Goal: Check status

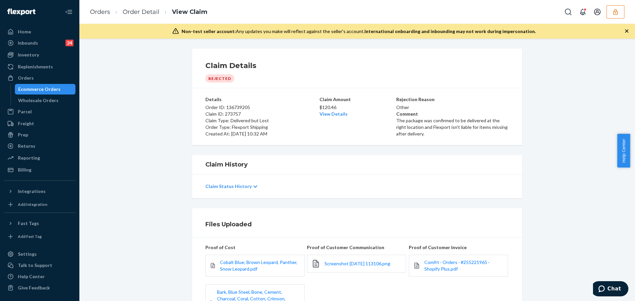
click at [618, 11] on icon "button" at bounding box center [615, 12] width 7 height 7
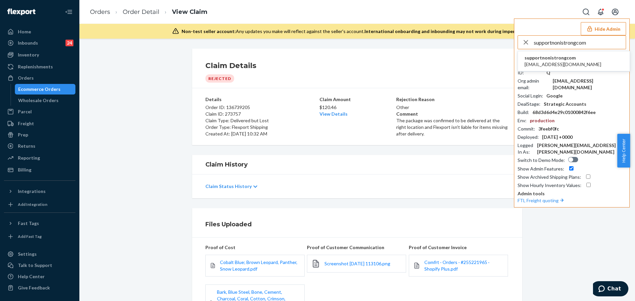
type input "supportnonistrongcom"
click at [570, 57] on span "supportnonistrongcom" at bounding box center [562, 58] width 77 height 7
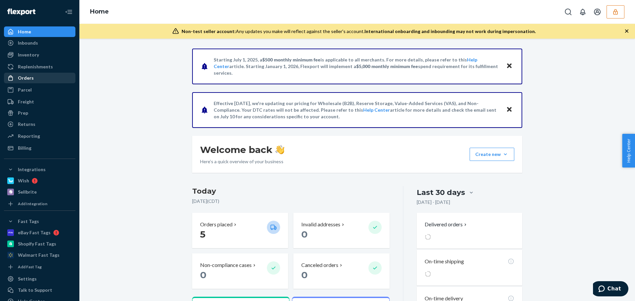
click at [35, 79] on div "Orders" at bounding box center [40, 77] width 70 height 9
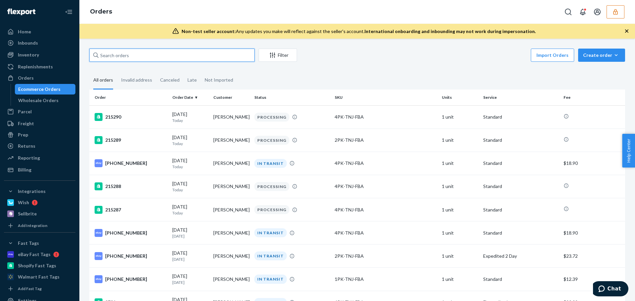
click at [145, 54] on input "text" at bounding box center [171, 55] width 165 height 13
paste input "136979397"
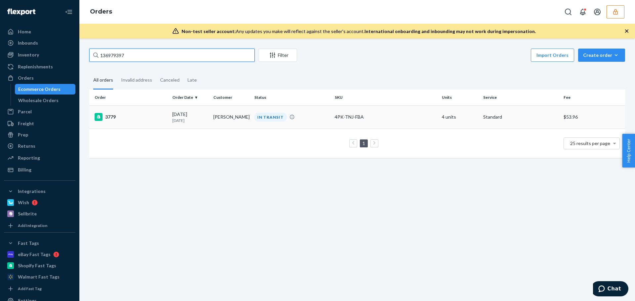
type input "136979397"
click at [166, 112] on td "3779" at bounding box center [129, 116] width 80 height 23
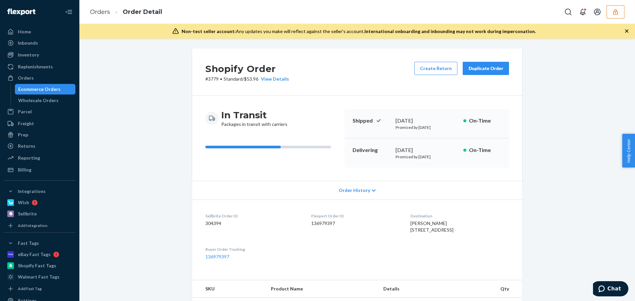
click at [326, 189] on div "Order History" at bounding box center [357, 190] width 330 height 19
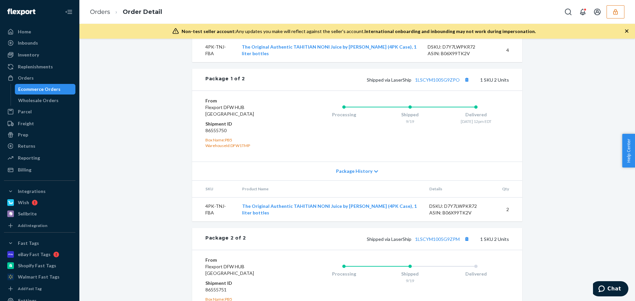
scroll to position [596, 0]
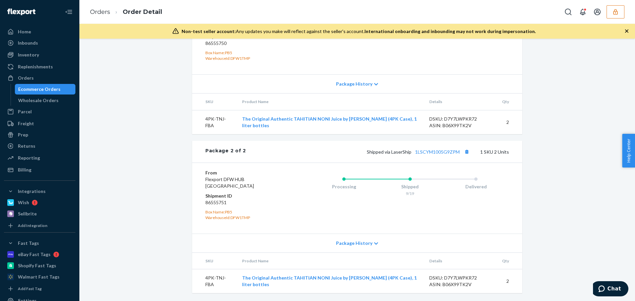
click at [217, 204] on dd "86555751" at bounding box center [244, 202] width 79 height 7
copy dd "86555751"
click at [216, 205] on dd "86555751" at bounding box center [244, 202] width 79 height 7
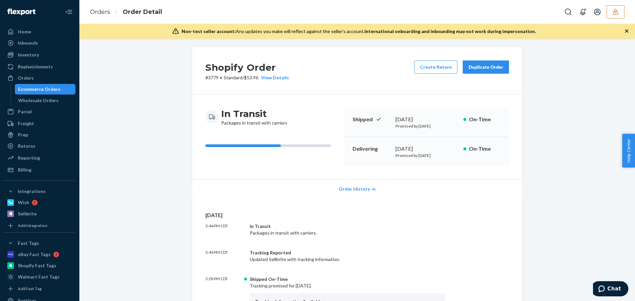
scroll to position [0, 0]
click at [616, 11] on icon "button" at bounding box center [615, 12] width 4 height 6
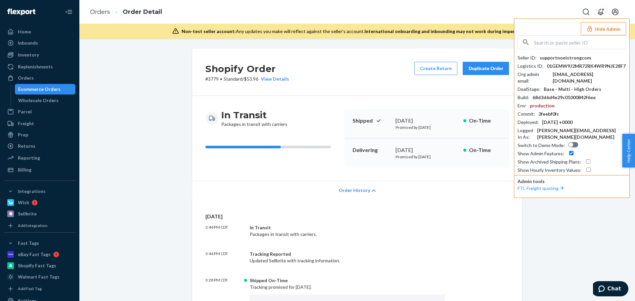
click at [561, 36] on input "text" at bounding box center [580, 42] width 92 height 13
paste input "trycomfrtgmailcom"
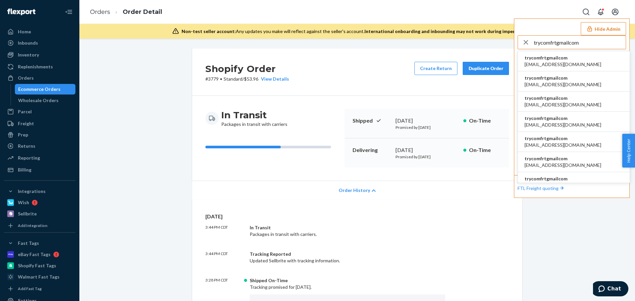
type input "trycomfrtgmailcom"
click at [545, 62] on span "[EMAIL_ADDRESS][DOMAIN_NAME]" at bounding box center [562, 64] width 77 height 7
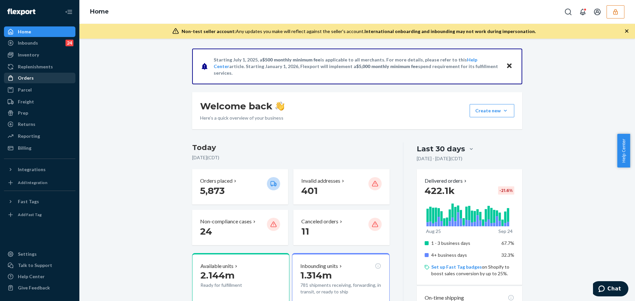
click at [47, 80] on div "Orders" at bounding box center [40, 77] width 70 height 9
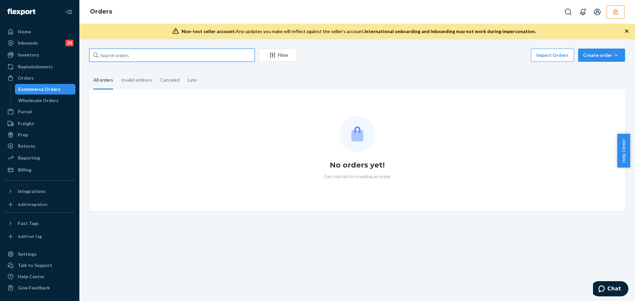
click at [116, 59] on input "text" at bounding box center [171, 55] width 165 height 13
paste input "135200248"
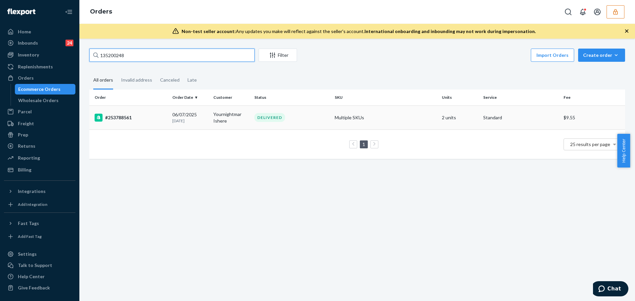
type input "135200248"
click at [158, 116] on div "#253788561" at bounding box center [131, 118] width 72 height 8
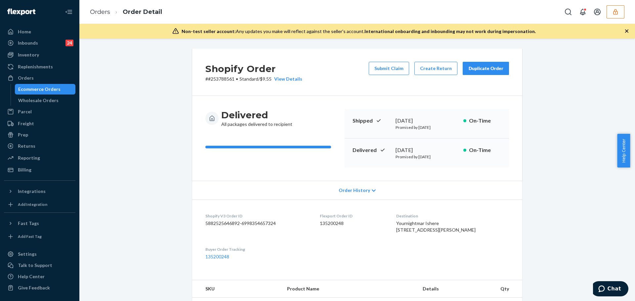
click at [346, 187] on span "Order History" at bounding box center [353, 190] width 31 height 7
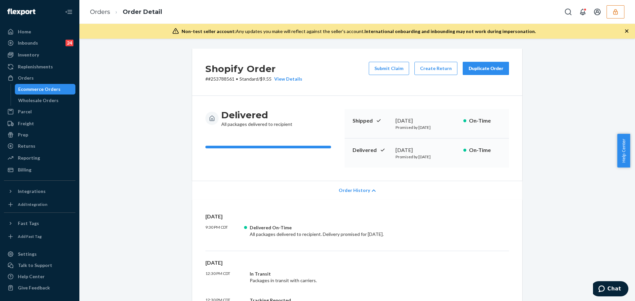
scroll to position [99, 0]
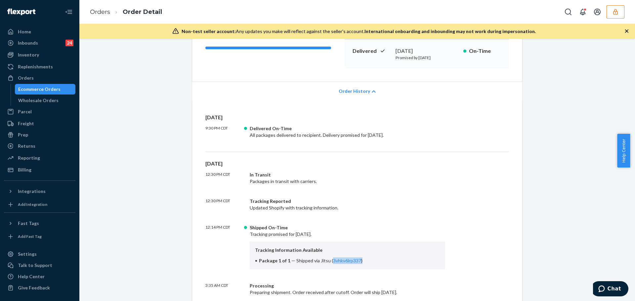
drag, startPoint x: 328, startPoint y: 265, endPoint x: 248, endPoint y: 103, distance: 180.1
click at [361, 263] on div "Tracking Information Available Package 1 of 1 — Shipped via Jitsu ( 3vhkv6lrp33…" at bounding box center [347, 256] width 195 height 28
copy span "3vhkv6lrp337 )"
